Goal: Transaction & Acquisition: Obtain resource

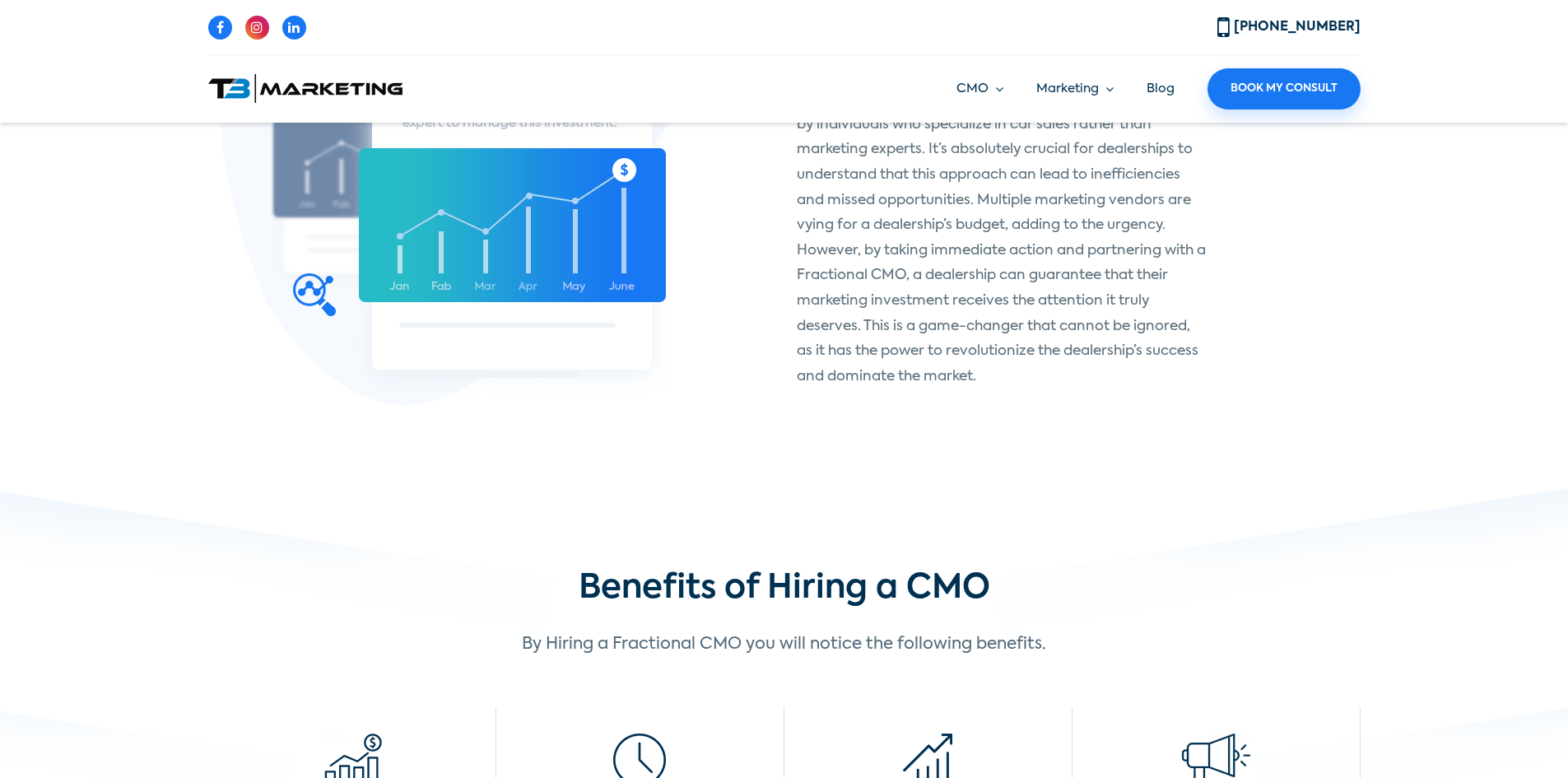
scroll to position [823, 0]
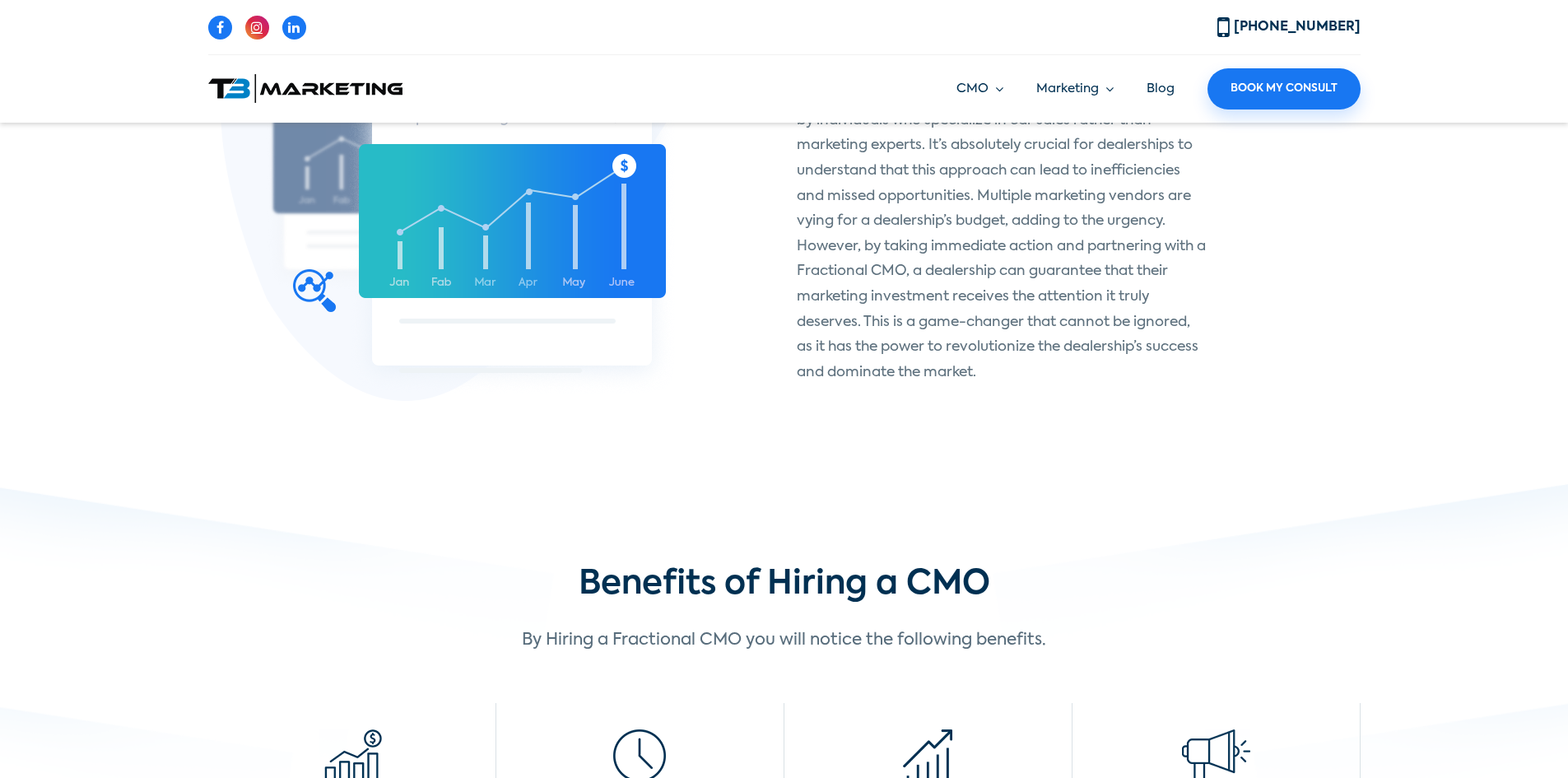
click at [258, 32] on icon at bounding box center [256, 27] width 11 height 13
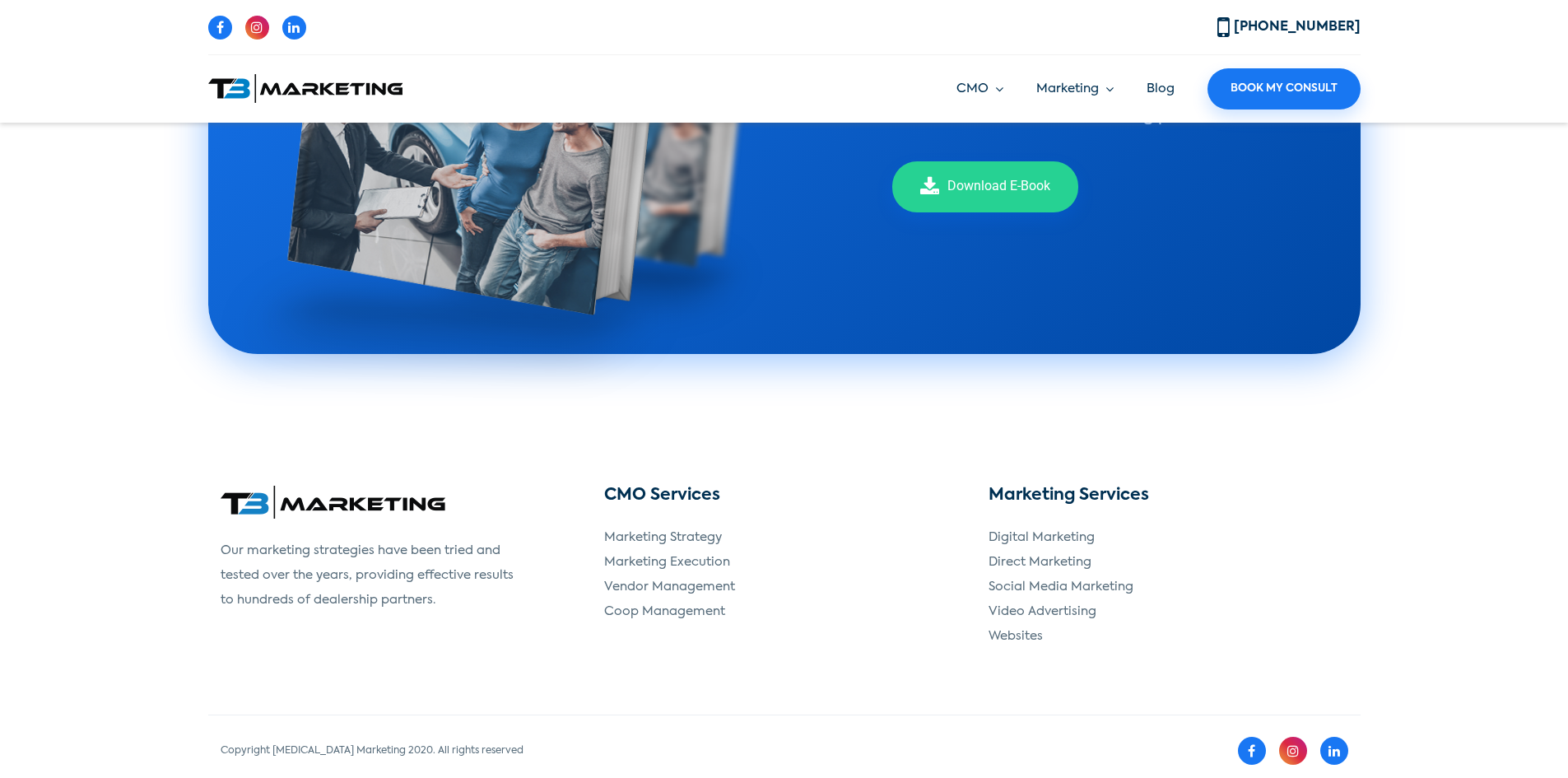
scroll to position [3408, 0]
click at [223, 32] on icon at bounding box center [220, 27] width 8 height 13
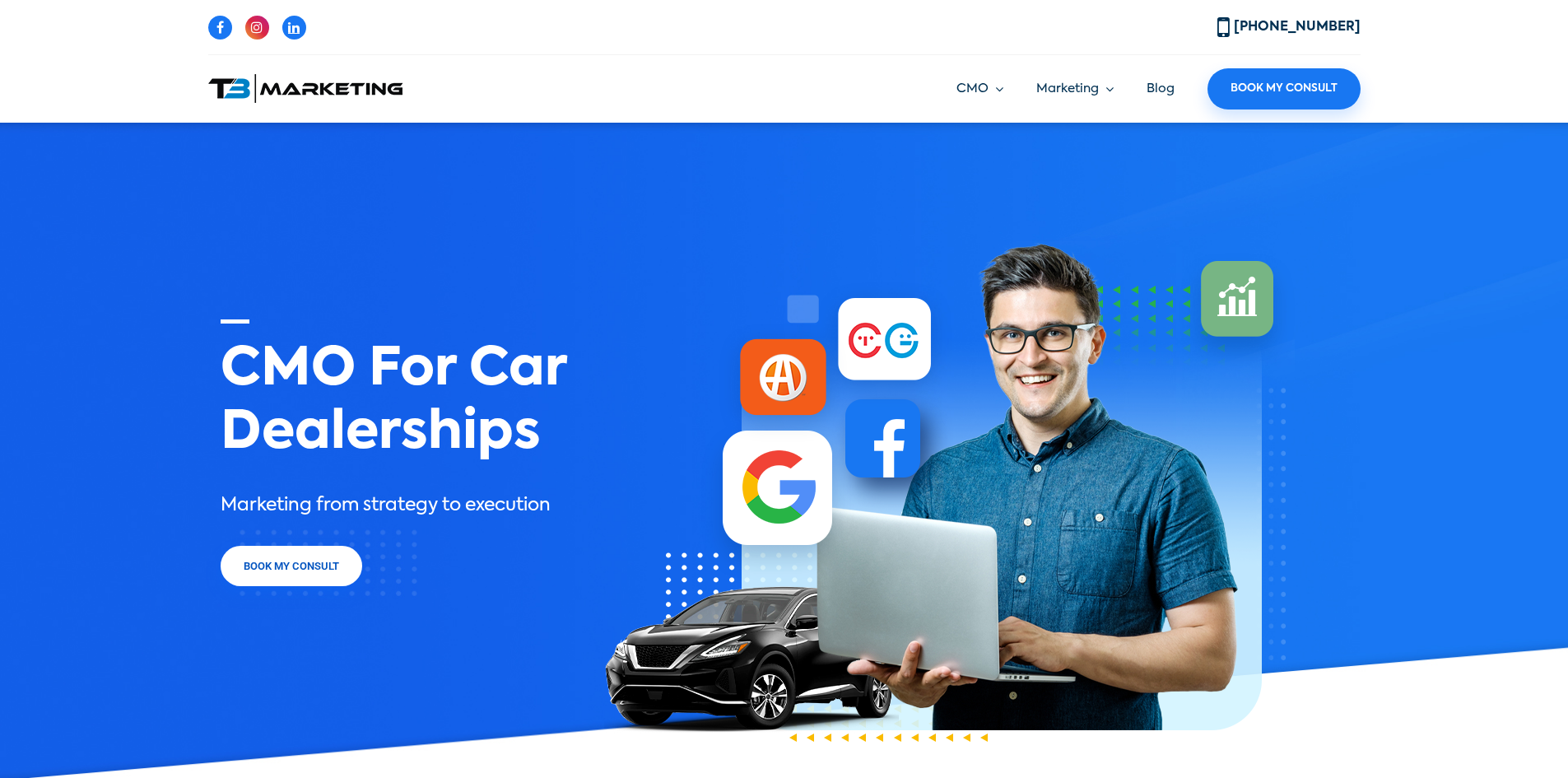
click at [296, 21] on icon at bounding box center [293, 27] width 11 height 13
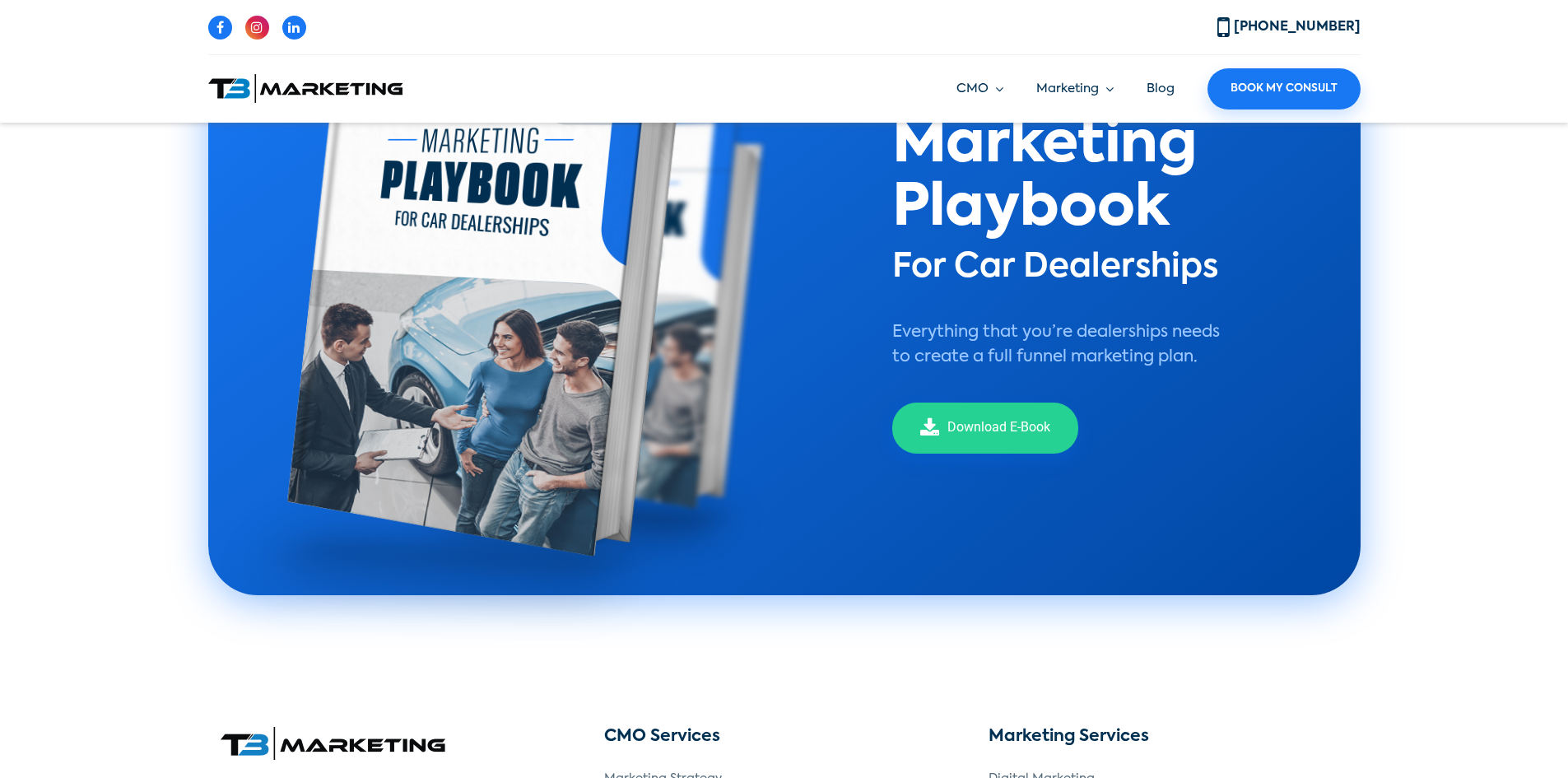
scroll to position [3079, 0]
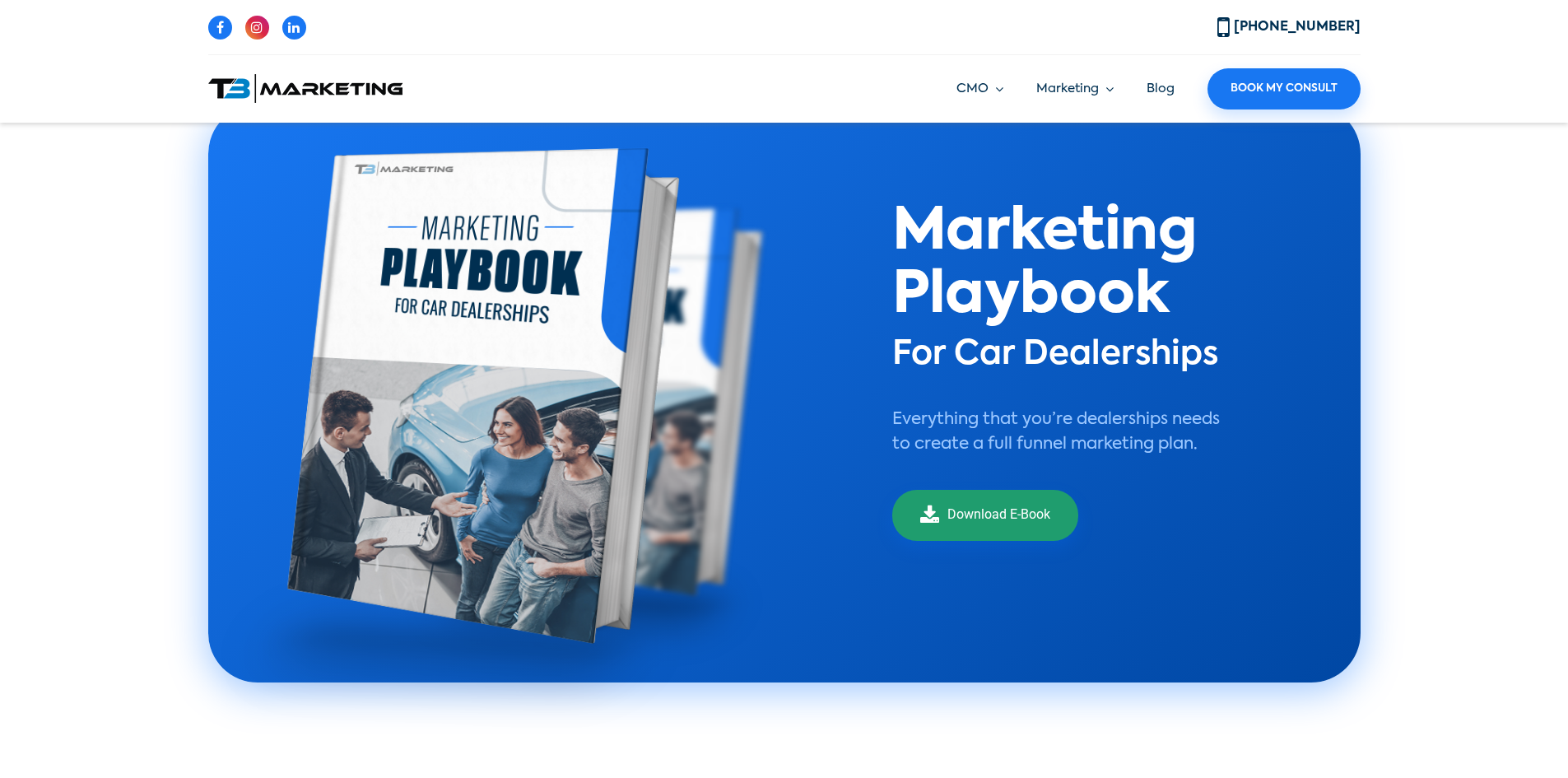
click at [1018, 502] on link "Download E-Book" at bounding box center [985, 514] width 186 height 50
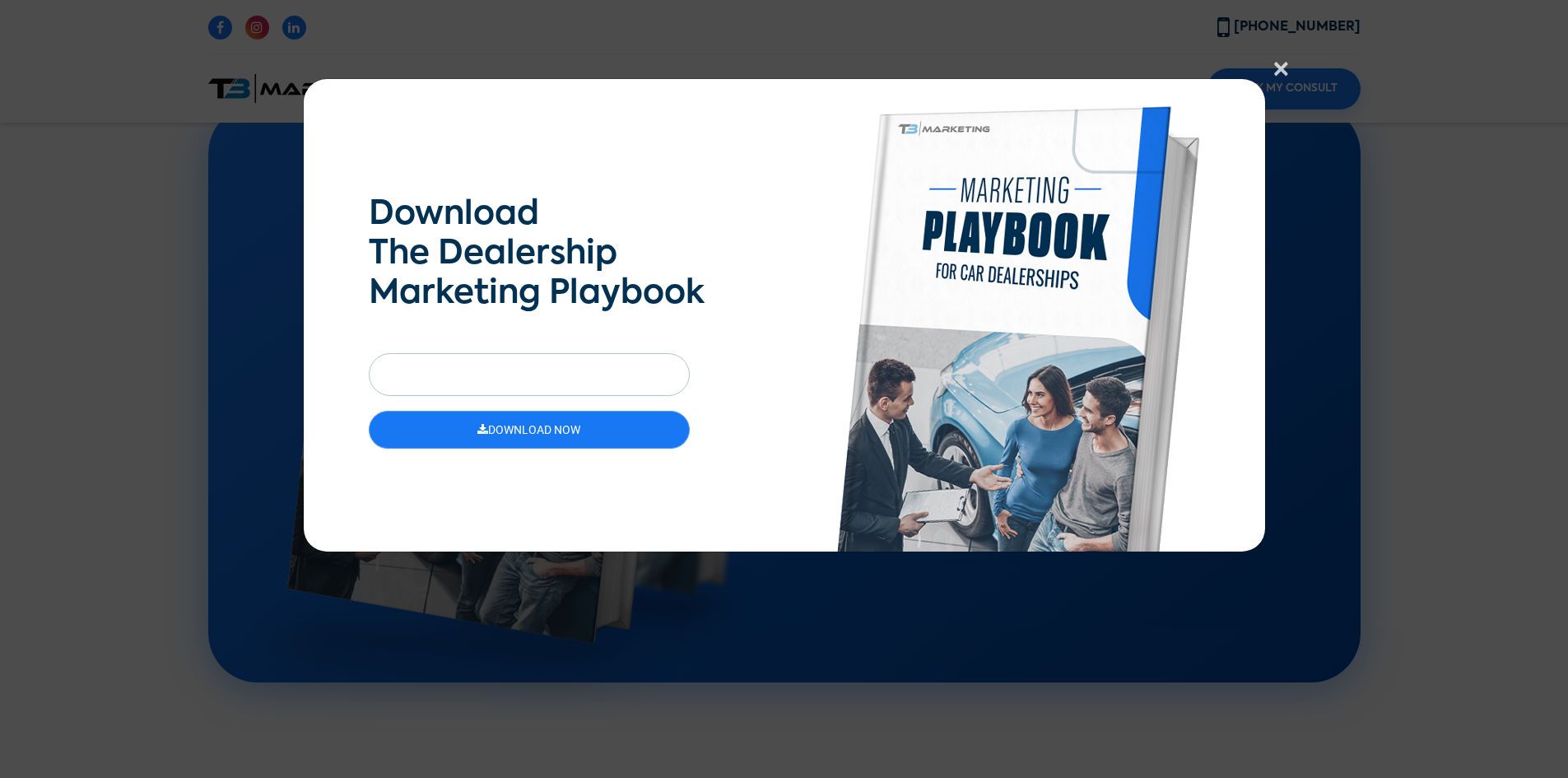
click at [1284, 66] on span "×" at bounding box center [1281, 70] width 17 height 33
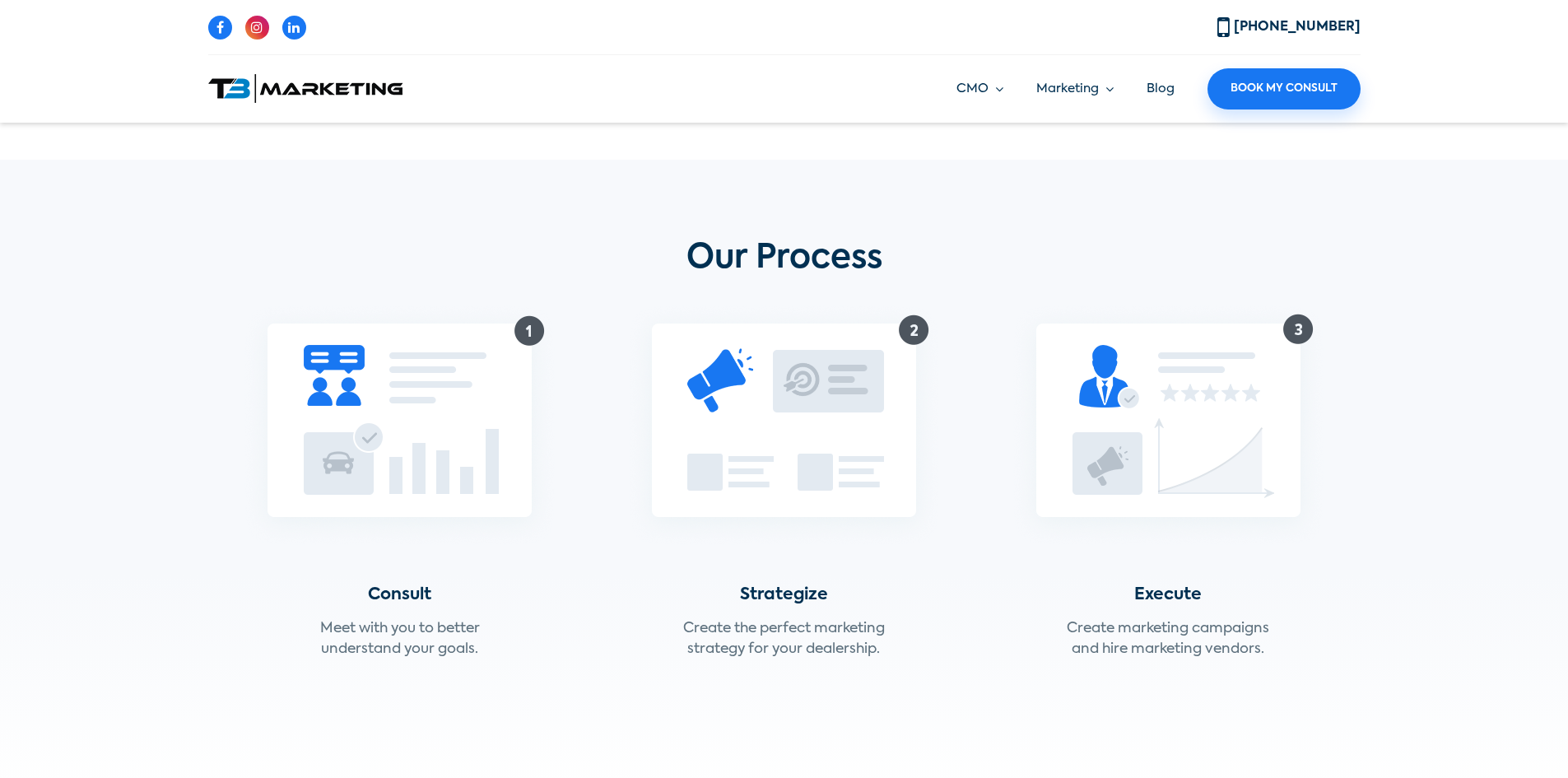
scroll to position [2009, 0]
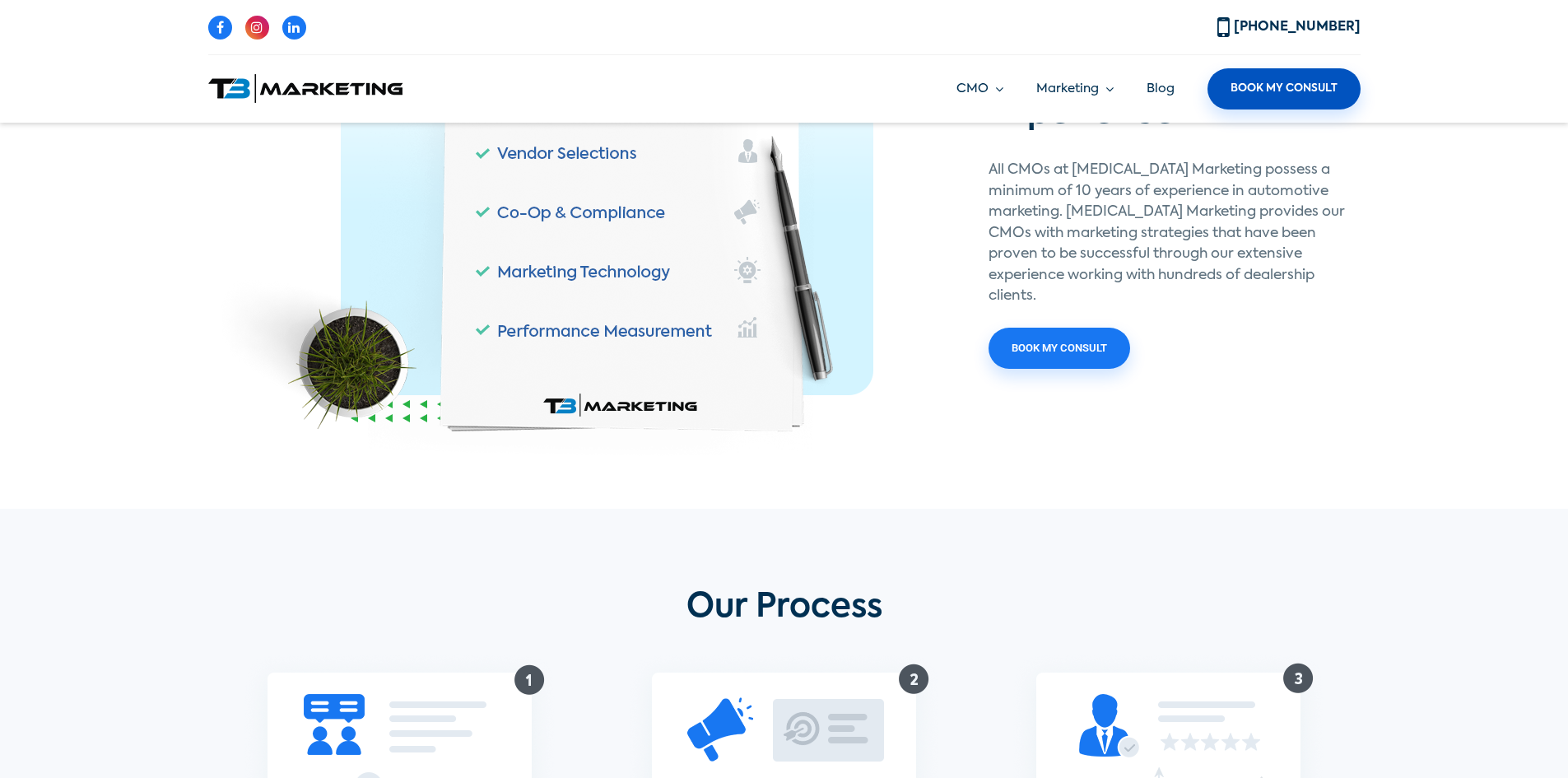
click at [1233, 89] on link "Book My Consult" at bounding box center [1284, 89] width 153 height 41
